Goal: Information Seeking & Learning: Find specific fact

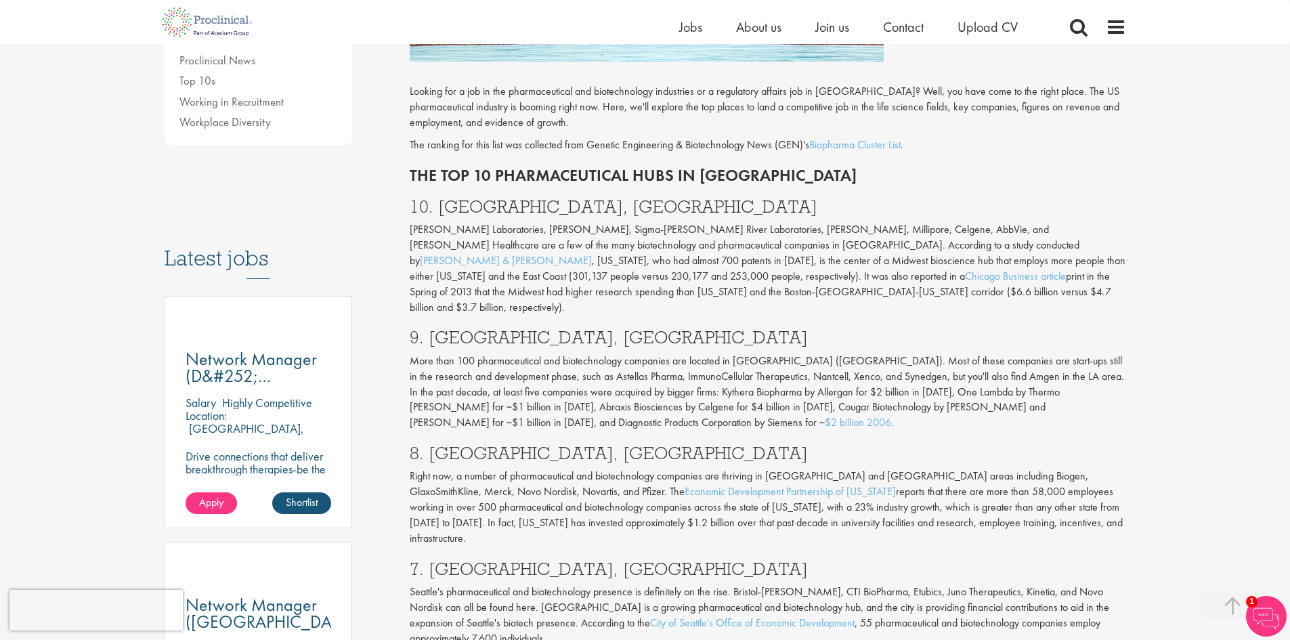
scroll to position [514, 0]
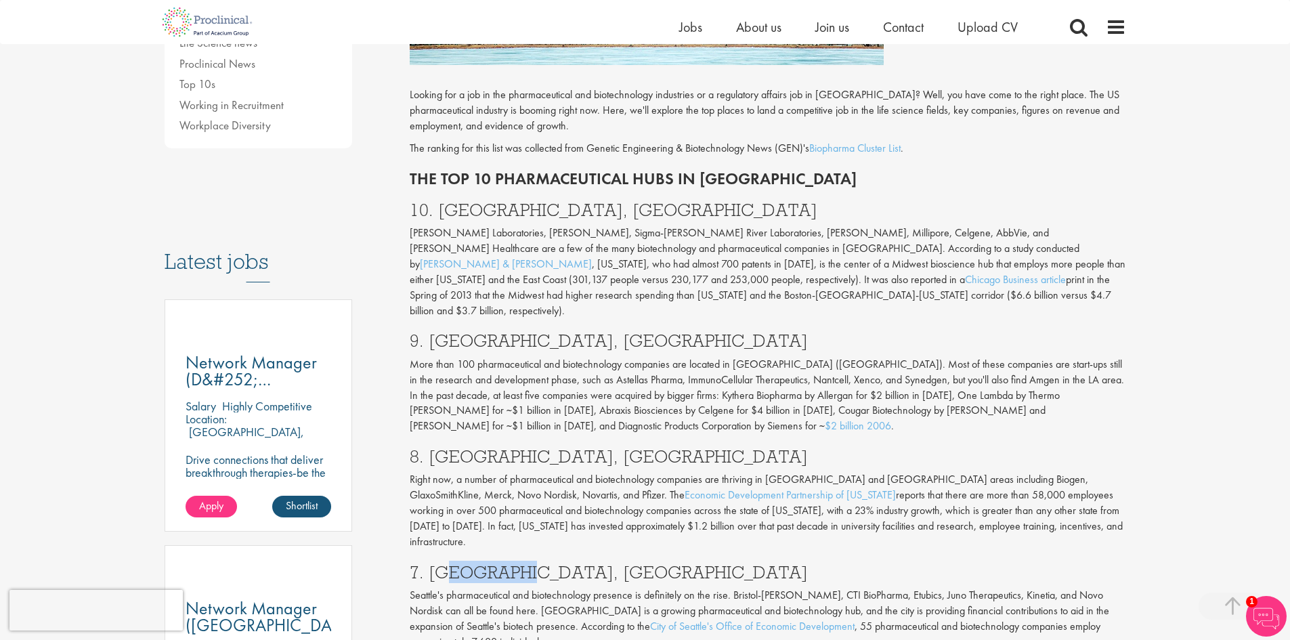
drag, startPoint x: 510, startPoint y: 522, endPoint x: 456, endPoint y: 521, distance: 54.8
click at [450, 563] on h3 "7. [GEOGRAPHIC_DATA], [GEOGRAPHIC_DATA]" at bounding box center [768, 572] width 716 height 18
drag, startPoint x: 532, startPoint y: 521, endPoint x: 429, endPoint y: 520, distance: 102.9
click at [429, 563] on h3 "7. [GEOGRAPHIC_DATA], [GEOGRAPHIC_DATA]" at bounding box center [768, 572] width 716 height 18
copy h3 "[GEOGRAPHIC_DATA], [GEOGRAPHIC_DATA]"
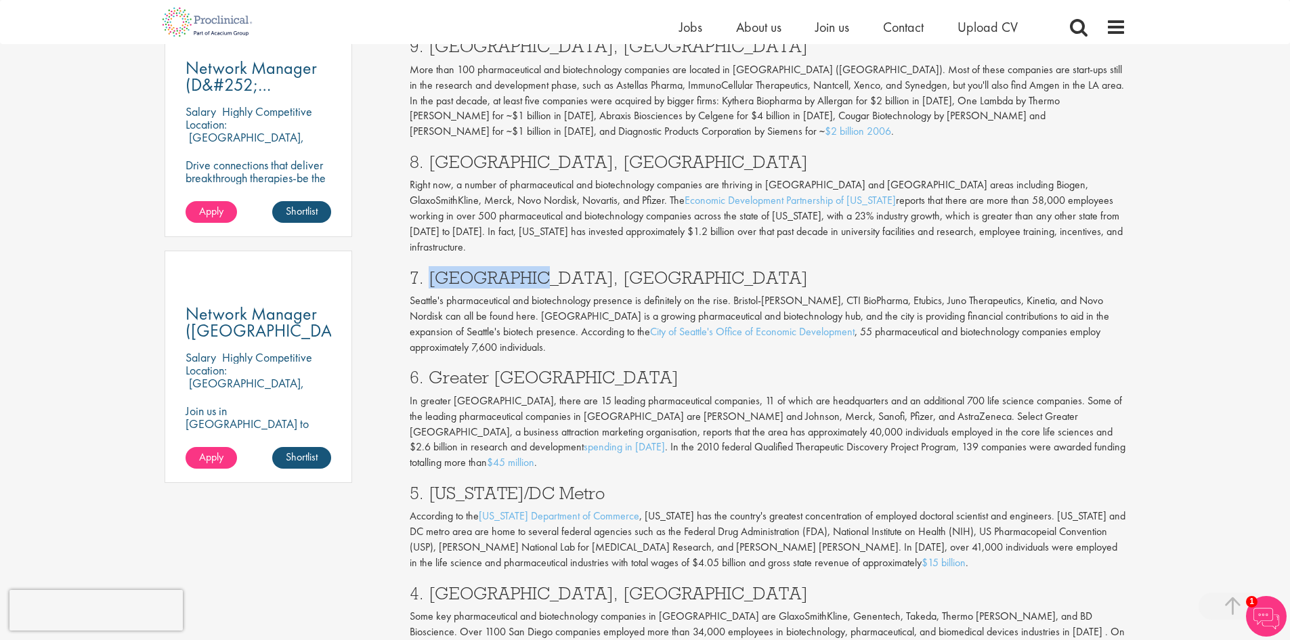
scroll to position [812, 0]
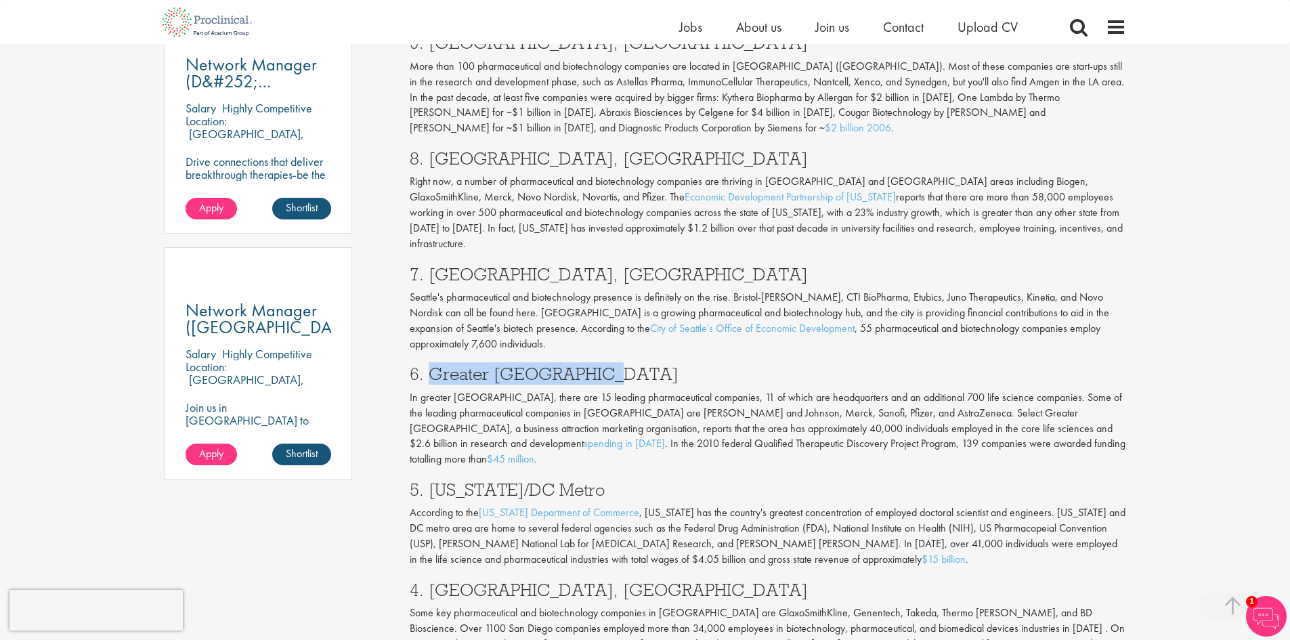
drag, startPoint x: 592, startPoint y: 322, endPoint x: 434, endPoint y: 320, distance: 158.4
click at [434, 365] on h3 "6. Greater [GEOGRAPHIC_DATA]" at bounding box center [768, 374] width 716 height 18
copy h3 "Greater [GEOGRAPHIC_DATA]"
drag, startPoint x: 581, startPoint y: 424, endPoint x: 429, endPoint y: 428, distance: 151.7
click at [429, 481] on h3 "5. [US_STATE]/DC Metro" at bounding box center [768, 490] width 716 height 18
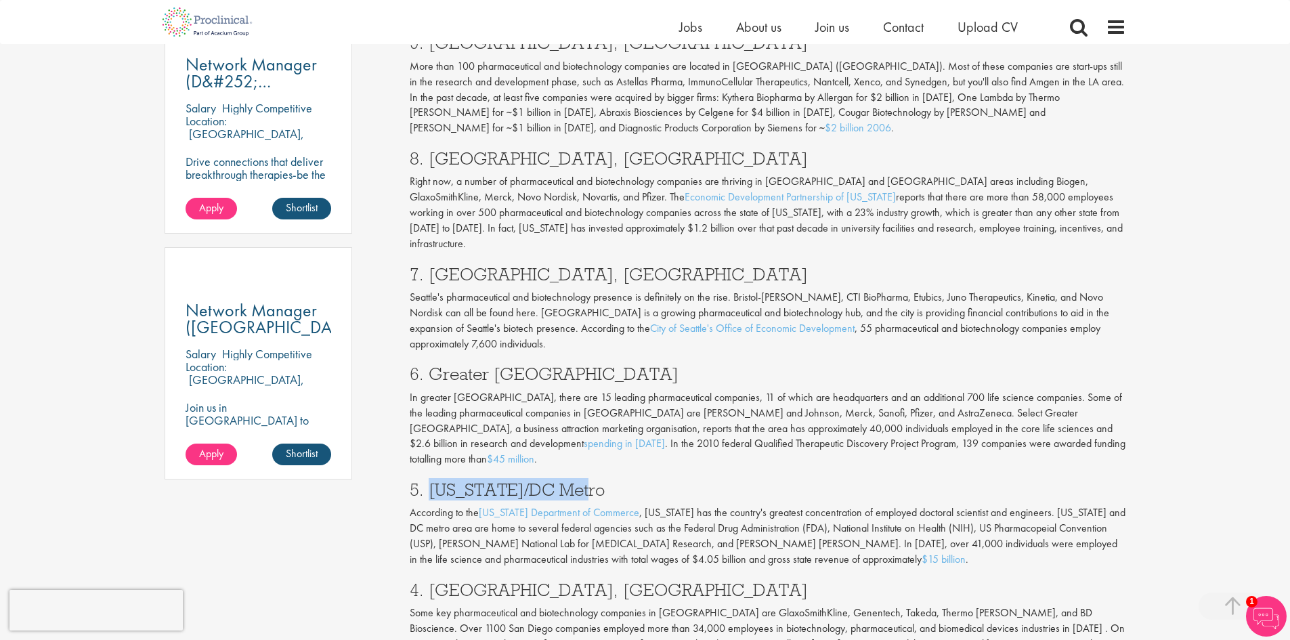
copy h3 "[US_STATE]/DC Metro"
drag, startPoint x: 543, startPoint y: 524, endPoint x: 432, endPoint y: 524, distance: 111.0
click at [432, 581] on h3 "4. [GEOGRAPHIC_DATA], [GEOGRAPHIC_DATA]" at bounding box center [768, 590] width 716 height 18
copy h3 "[GEOGRAPHIC_DATA], [GEOGRAPHIC_DATA]"
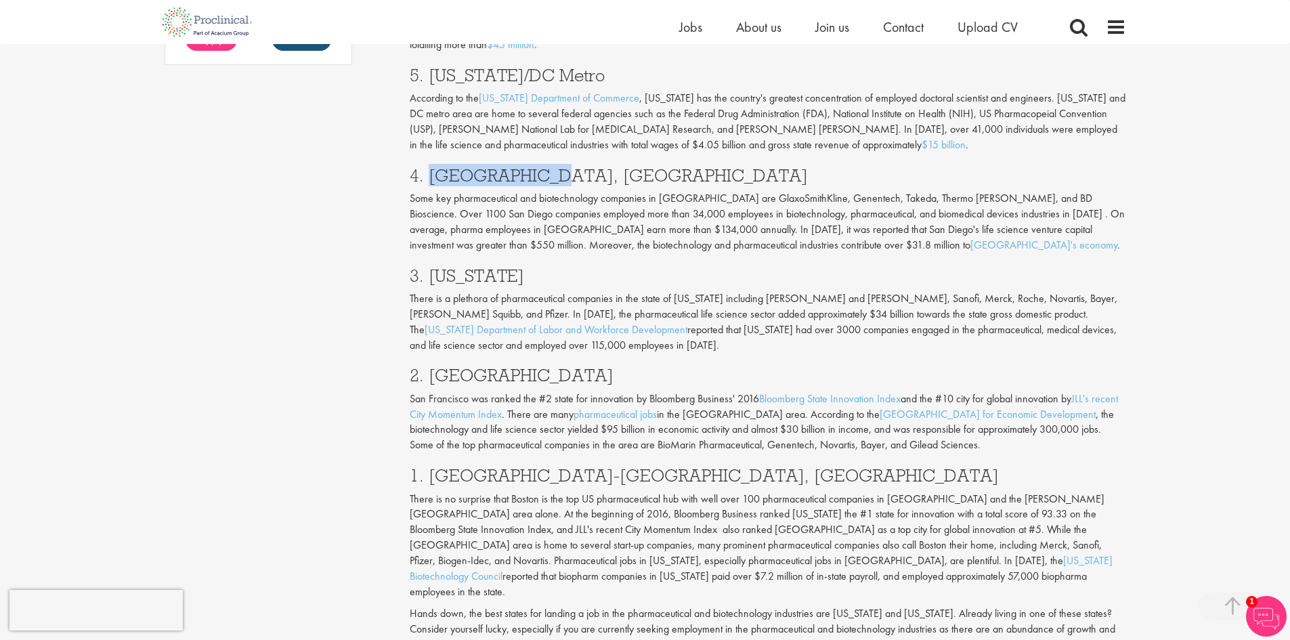
scroll to position [1234, 0]
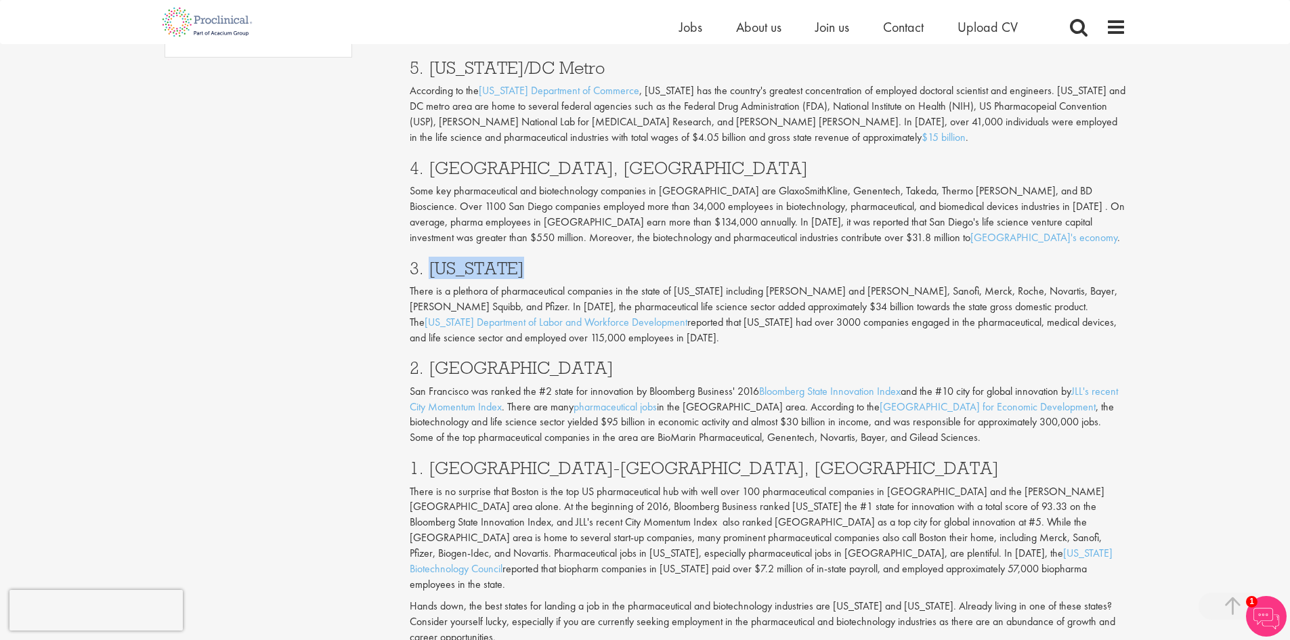
drag, startPoint x: 523, startPoint y: 200, endPoint x: 431, endPoint y: 201, distance: 92.1
click at [431, 259] on h3 "3. [US_STATE]" at bounding box center [768, 268] width 716 height 18
copy h3 "[US_STATE]"
drag, startPoint x: 614, startPoint y: 300, endPoint x: 433, endPoint y: 309, distance: 181.6
click at [433, 359] on h3 "2. [GEOGRAPHIC_DATA]" at bounding box center [768, 368] width 716 height 18
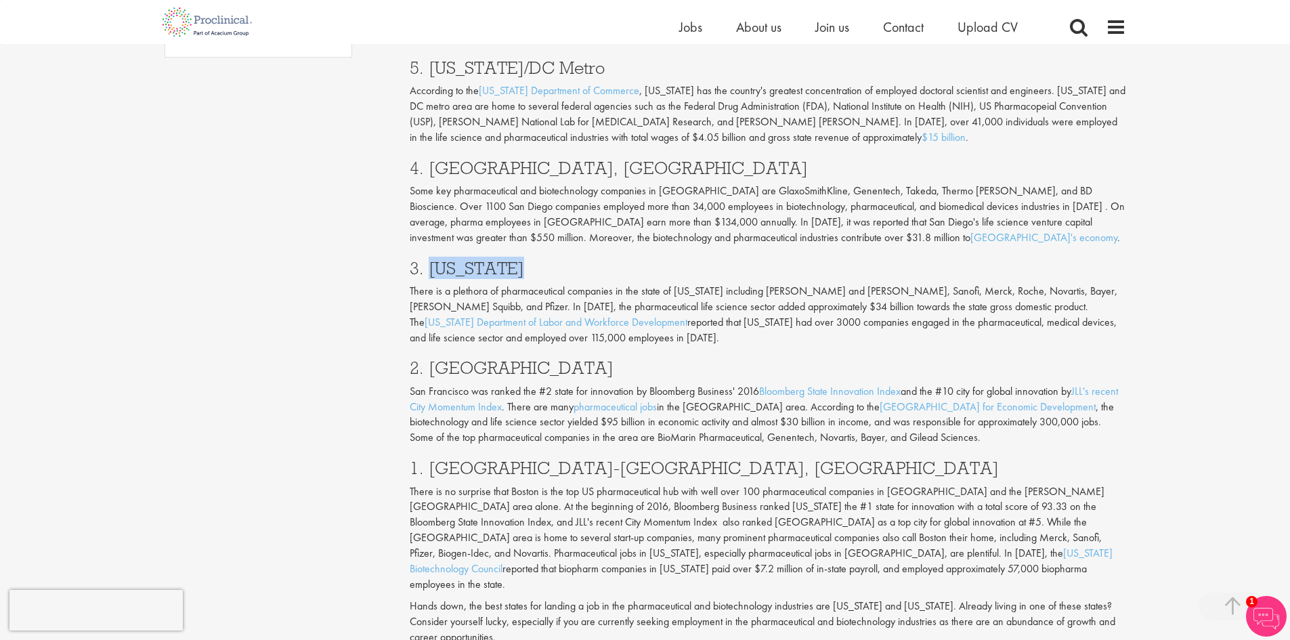
drag, startPoint x: 431, startPoint y: 295, endPoint x: 612, endPoint y: 299, distance: 181.4
click at [612, 359] on h3 "2. [GEOGRAPHIC_DATA]" at bounding box center [768, 368] width 716 height 18
copy h3 "[GEOGRAPHIC_DATA]"
drag, startPoint x: 435, startPoint y: 401, endPoint x: 596, endPoint y: 401, distance: 161.8
click at [596, 459] on h3 "1. [GEOGRAPHIC_DATA]-[GEOGRAPHIC_DATA], [GEOGRAPHIC_DATA]" at bounding box center [768, 468] width 716 height 18
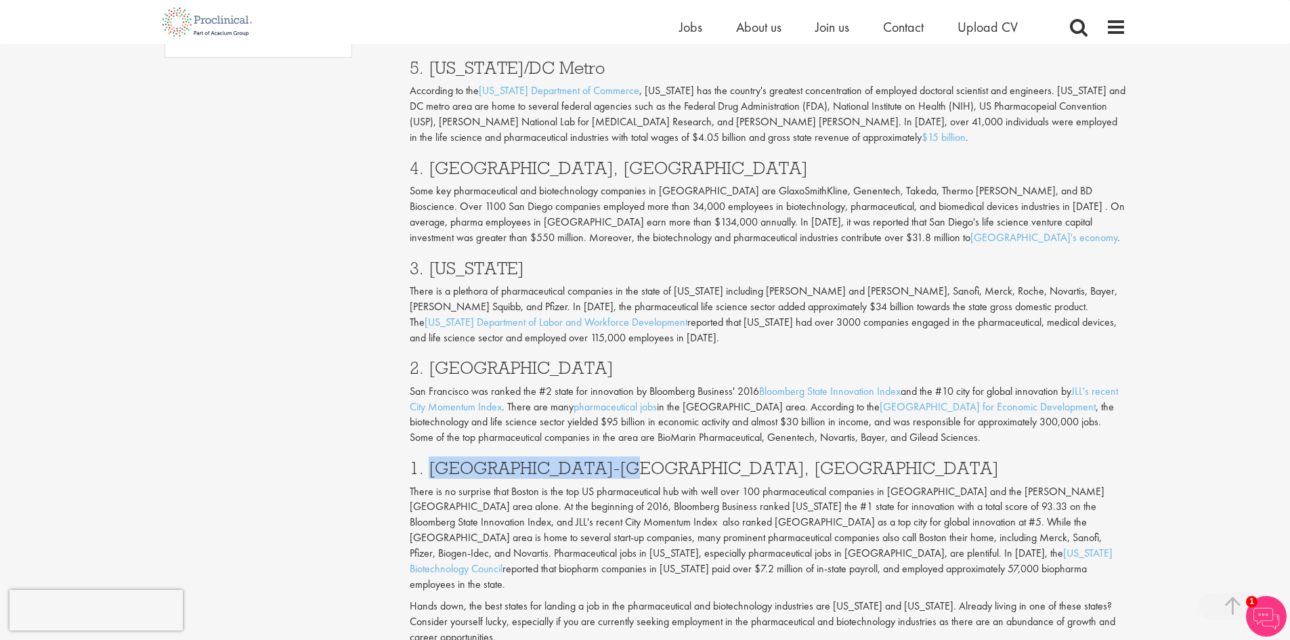
drag, startPoint x: 565, startPoint y: 402, endPoint x: 431, endPoint y: 403, distance: 133.4
click at [431, 459] on h3 "1. [GEOGRAPHIC_DATA]-[GEOGRAPHIC_DATA], [GEOGRAPHIC_DATA]" at bounding box center [768, 468] width 716 height 18
copy h3 "[GEOGRAPHIC_DATA]-[GEOGRAPHIC_DATA], [GEOGRAPHIC_DATA]"
click at [610, 484] on p "There is no surprise that Boston is the top US pharmaceutical hub with well ove…" at bounding box center [768, 538] width 716 height 108
drag, startPoint x: 613, startPoint y: 438, endPoint x: 672, endPoint y: 437, distance: 59.6
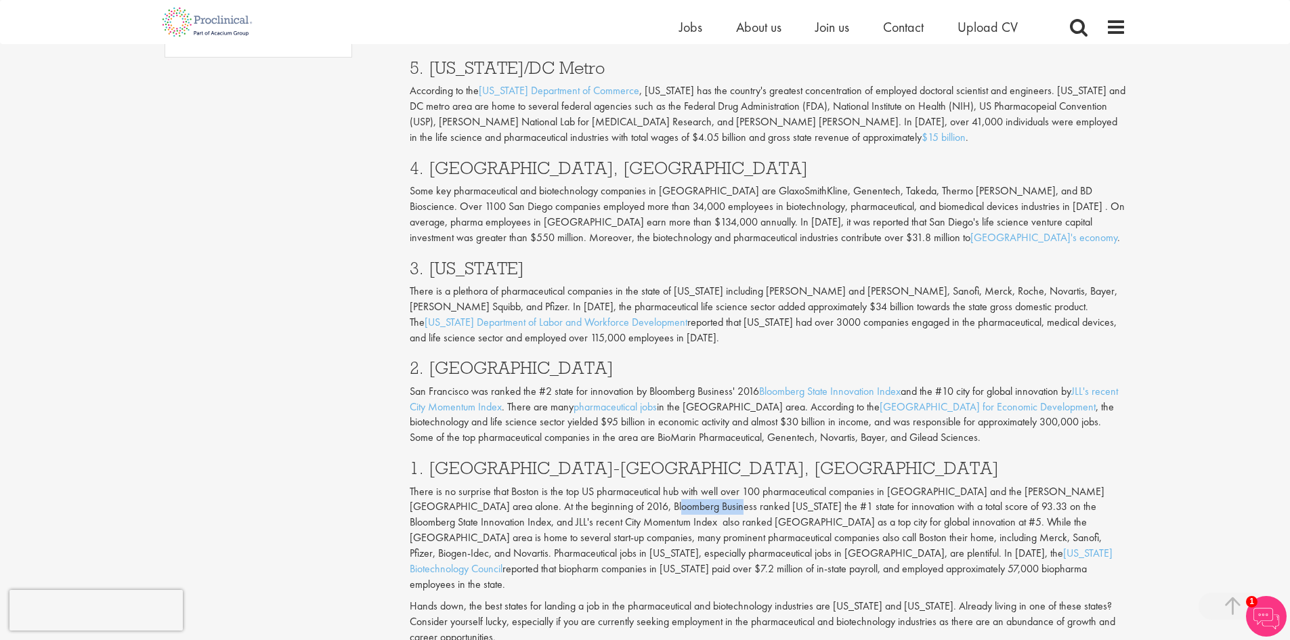
click at [672, 484] on p "There is no surprise that Boston is the top US pharmaceutical hub with well ove…" at bounding box center [768, 538] width 716 height 108
copy p "[US_STATE]"
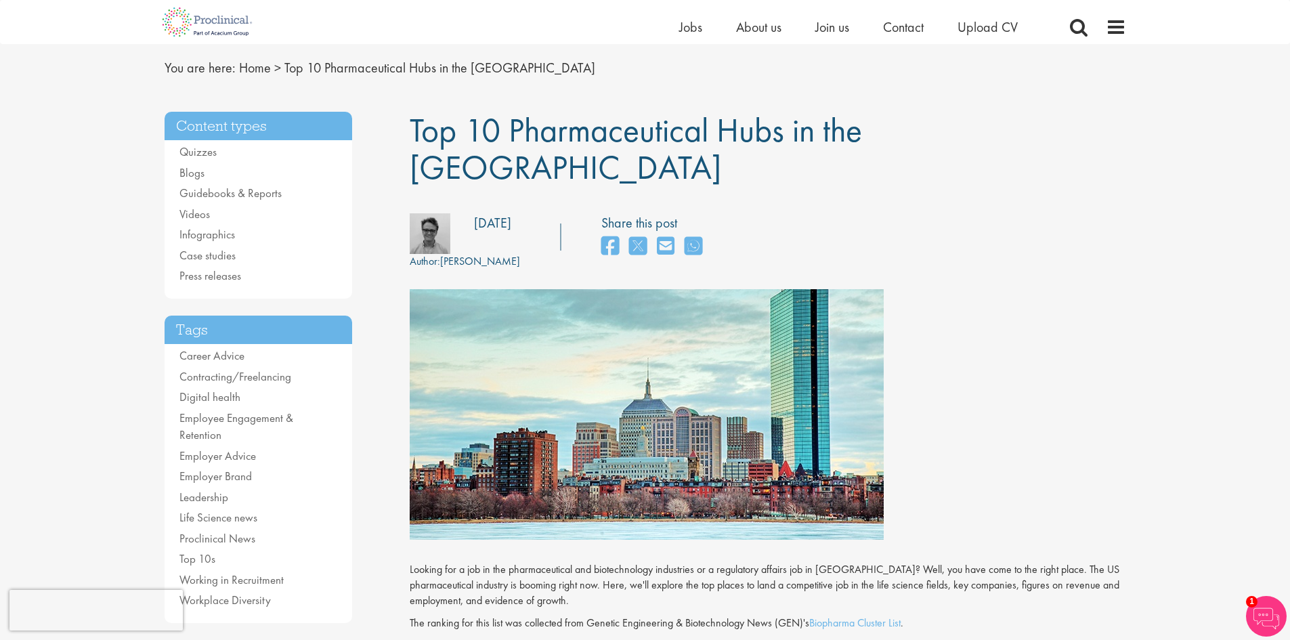
scroll to position [18, 0]
